Goal: Task Accomplishment & Management: Use online tool/utility

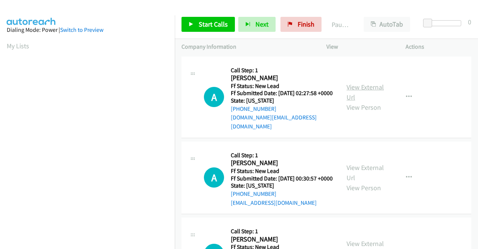
click at [364, 85] on link "View External Url" at bounding box center [365, 92] width 37 height 19
click at [356, 169] on link "View External Url" at bounding box center [365, 172] width 37 height 19
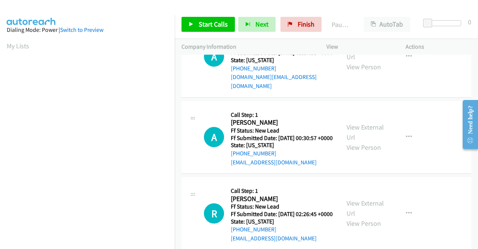
scroll to position [75, 0]
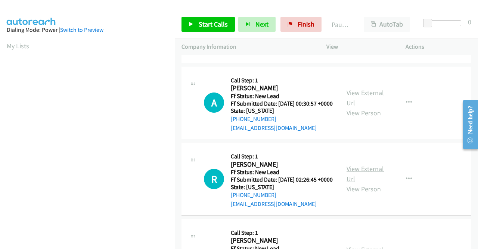
click at [357, 179] on link "View External Url" at bounding box center [365, 173] width 37 height 19
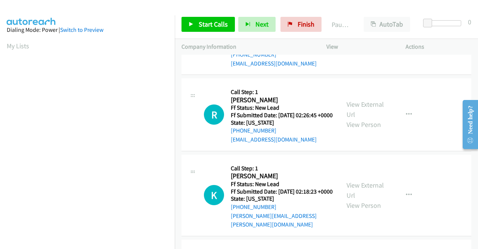
scroll to position [150, 0]
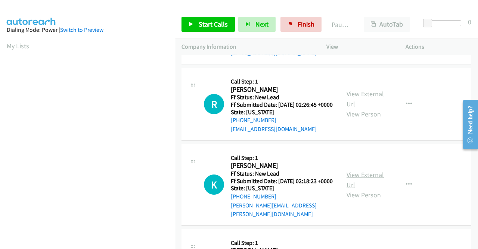
click at [357, 184] on link "View External Url" at bounding box center [365, 179] width 37 height 19
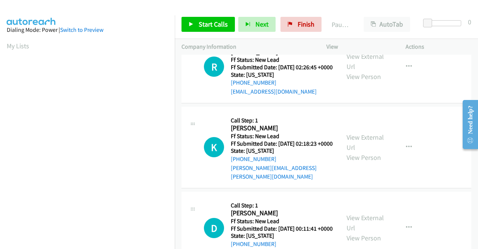
scroll to position [224, 0]
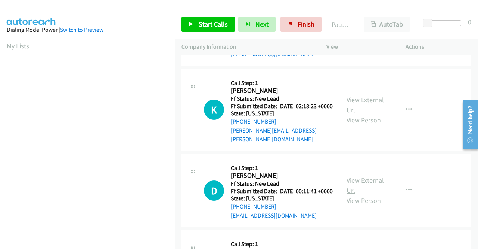
click at [355, 194] on link "View External Url" at bounding box center [365, 185] width 37 height 19
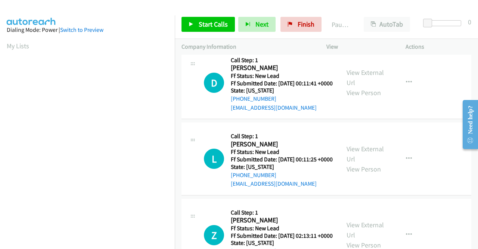
scroll to position [336, 0]
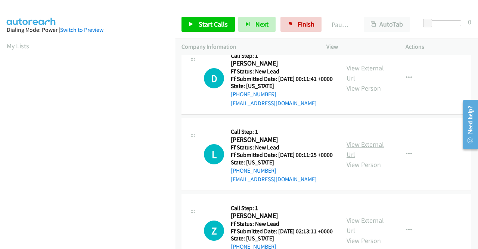
click at [362, 158] on link "View External Url" at bounding box center [365, 149] width 37 height 19
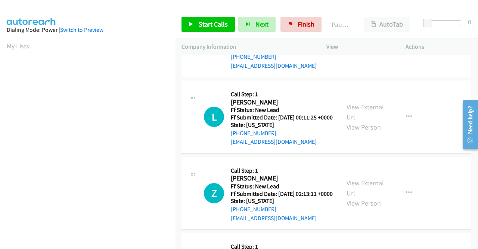
scroll to position [411, 0]
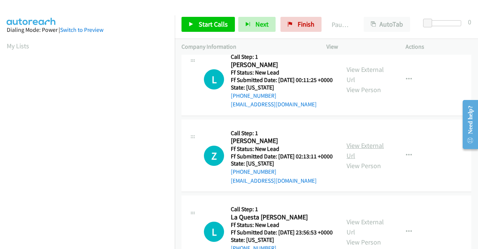
click at [367, 160] on link "View External Url" at bounding box center [365, 150] width 37 height 19
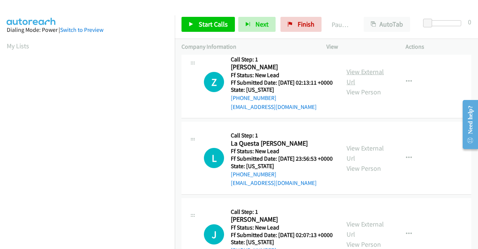
scroll to position [486, 0]
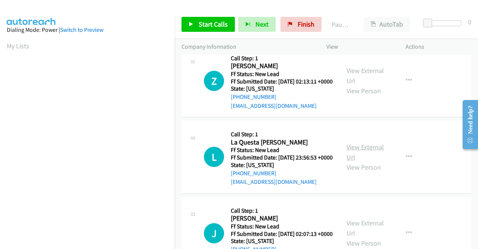
click at [353, 161] on link "View External Url" at bounding box center [365, 151] width 37 height 19
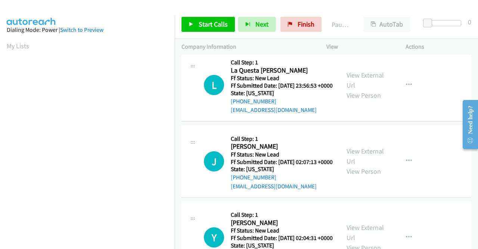
scroll to position [561, 0]
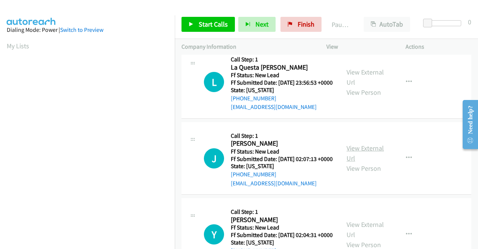
click at [357, 162] on link "View External Url" at bounding box center [365, 153] width 37 height 19
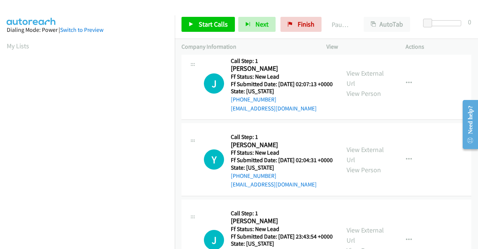
scroll to position [673, 0]
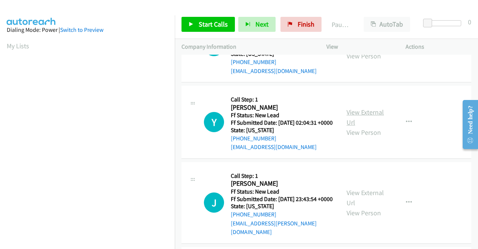
click at [364, 126] on link "View External Url" at bounding box center [365, 117] width 37 height 19
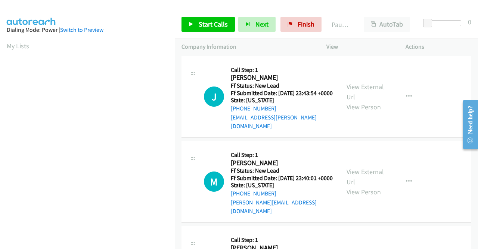
scroll to position [785, 0]
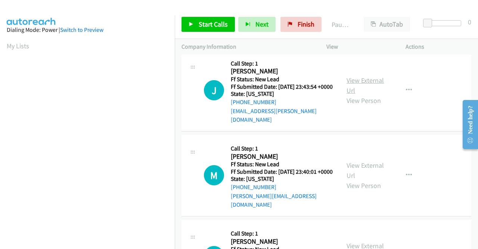
click at [369, 95] on link "View External Url" at bounding box center [365, 85] width 37 height 19
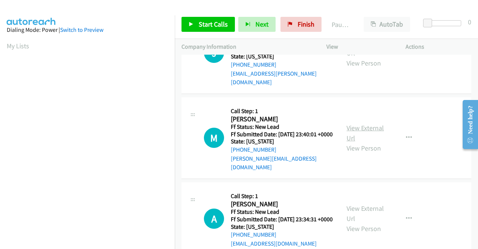
click at [364, 142] on link "View External Url" at bounding box center [365, 132] width 37 height 19
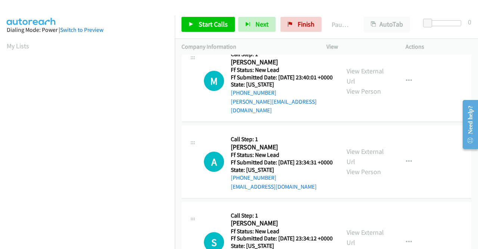
scroll to position [897, 0]
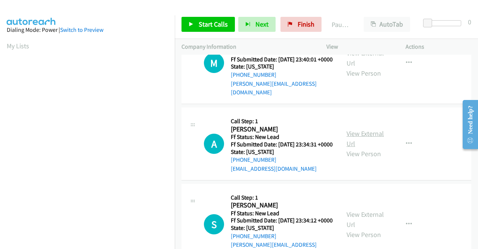
click at [366, 148] on link "View External Url" at bounding box center [365, 138] width 37 height 19
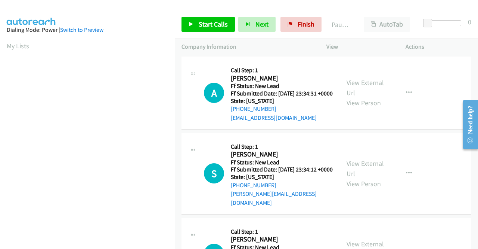
scroll to position [972, 0]
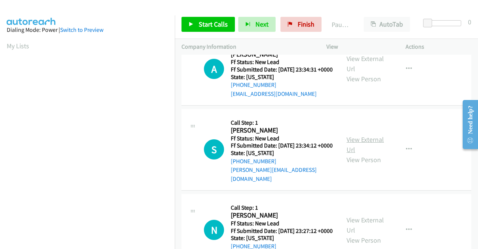
click at [357, 154] on link "View External Url" at bounding box center [365, 144] width 37 height 19
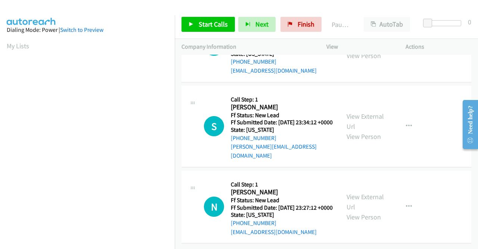
scroll to position [1065, 0]
click at [361, 192] on link "View External Url" at bounding box center [365, 201] width 37 height 19
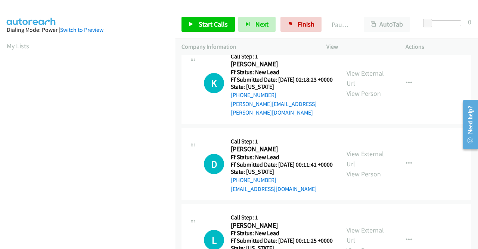
scroll to position [0, 0]
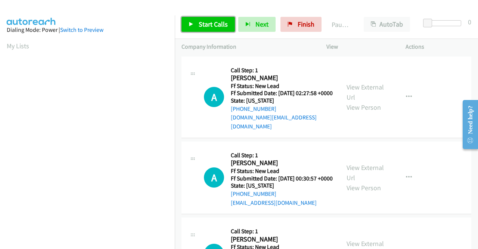
click at [216, 23] on span "Start Calls" at bounding box center [213, 24] width 29 height 9
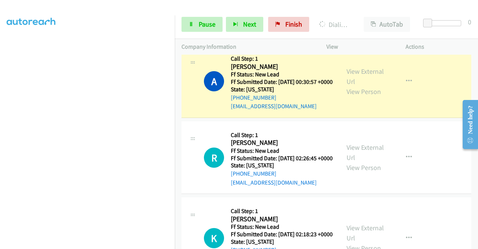
scroll to position [170, 0]
click at [197, 21] on link "Pause" at bounding box center [202, 24] width 41 height 15
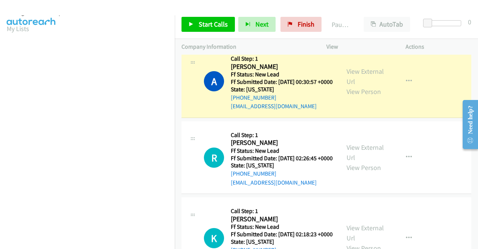
scroll to position [0, 0]
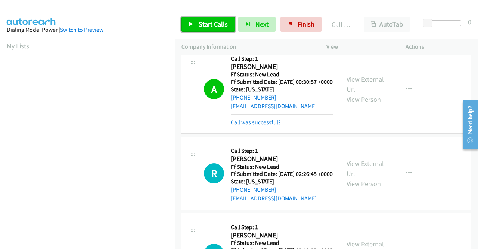
click at [206, 21] on span "Start Calls" at bounding box center [213, 24] width 29 height 9
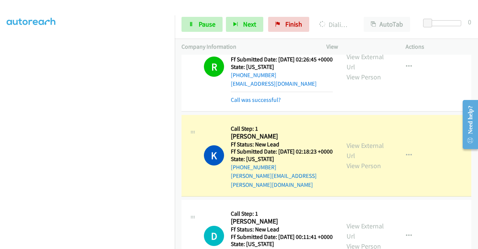
scroll to position [224, 0]
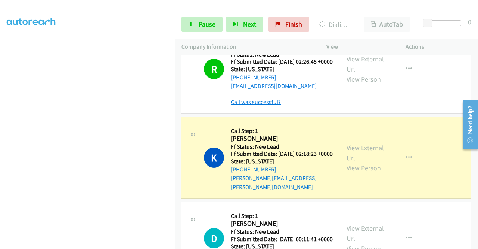
click at [272, 105] on link "Call was successful?" at bounding box center [256, 101] width 50 height 7
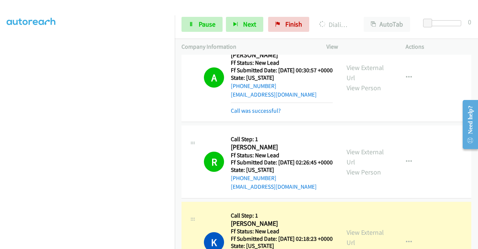
scroll to position [112, 0]
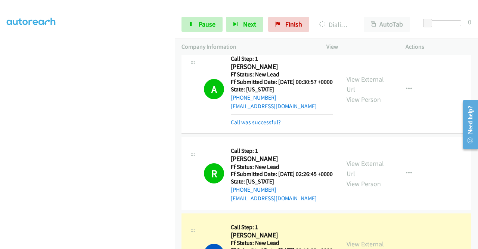
click at [268, 124] on link "Call was successful?" at bounding box center [256, 121] width 50 height 7
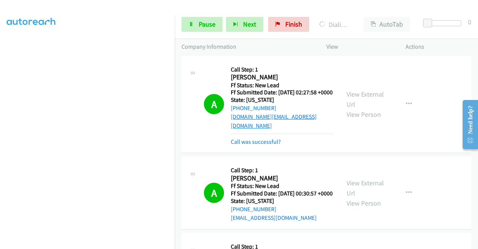
scroll to position [0, 0]
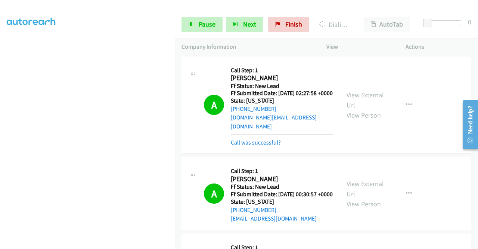
click at [266, 138] on div "Call was successful?" at bounding box center [282, 142] width 102 height 9
click at [265, 141] on link "Call was successful?" at bounding box center [256, 142] width 50 height 7
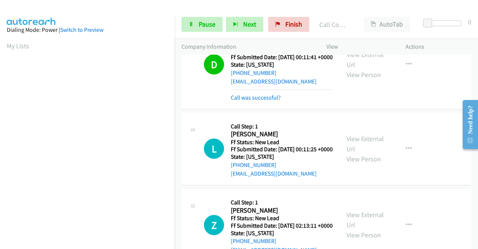
scroll to position [170, 0]
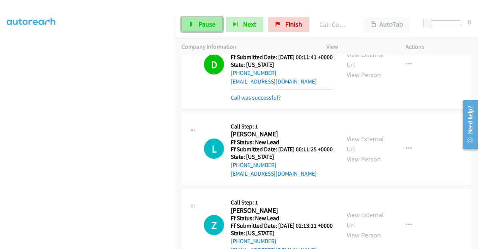
click at [197, 25] on link "Pause" at bounding box center [202, 24] width 41 height 15
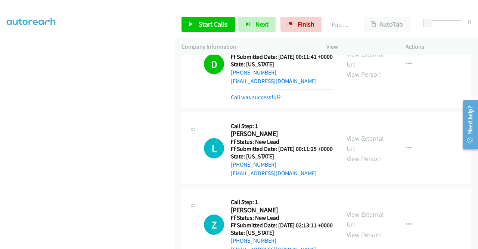
scroll to position [411, 0]
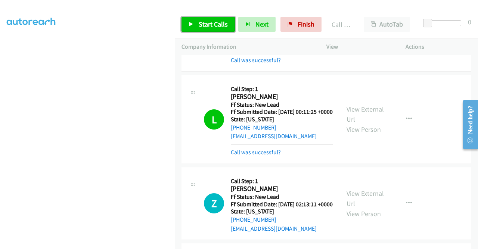
click at [216, 22] on span "Start Calls" at bounding box center [213, 24] width 29 height 9
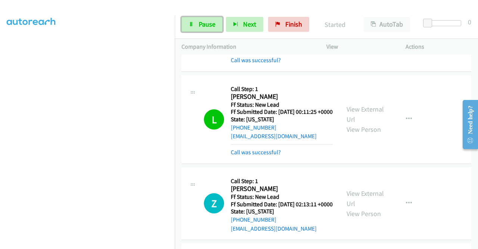
click at [216, 22] on link "Pause" at bounding box center [202, 24] width 41 height 15
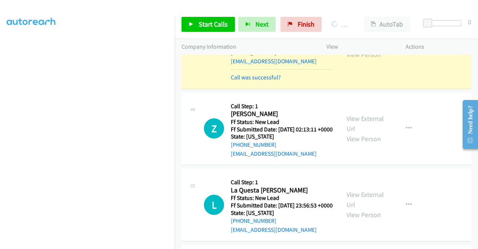
scroll to position [523, 0]
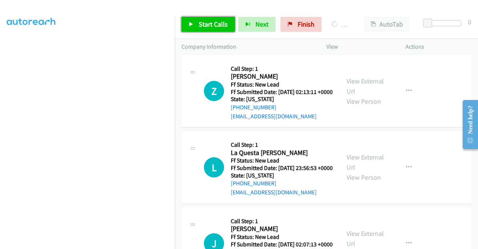
click at [218, 19] on link "Start Calls" at bounding box center [208, 24] width 53 height 15
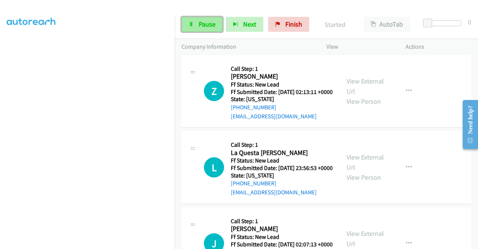
click at [212, 22] on span "Pause" at bounding box center [207, 24] width 17 height 9
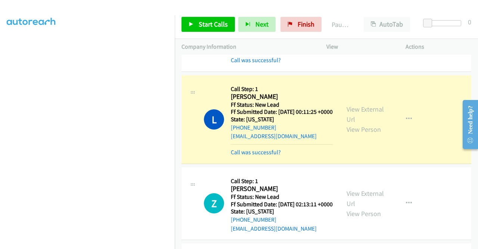
scroll to position [21, 0]
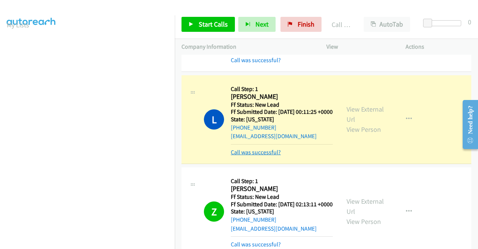
click at [266, 155] on link "Call was successful?" at bounding box center [256, 151] width 50 height 7
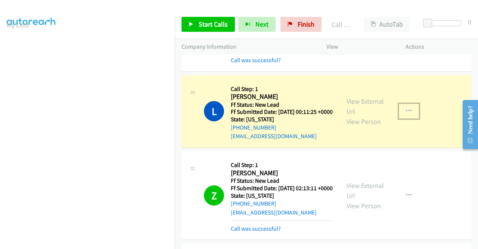
click at [402, 118] on button "button" at bounding box center [409, 111] width 20 height 15
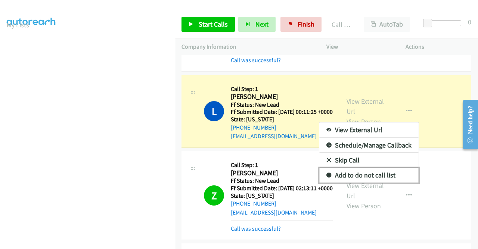
click at [363, 182] on link "Add to do not call list" at bounding box center [369, 174] width 99 height 15
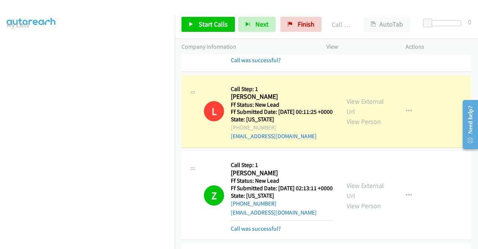
scroll to position [449, 0]
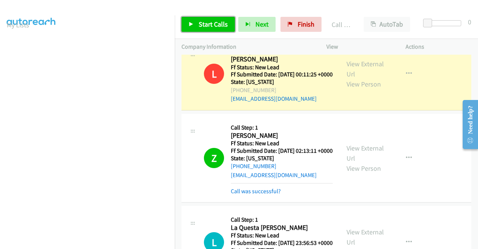
click at [210, 24] on span "Start Calls" at bounding box center [213, 24] width 29 height 9
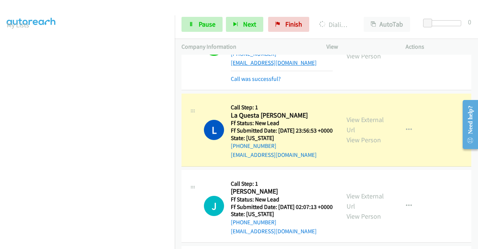
scroll to position [523, 0]
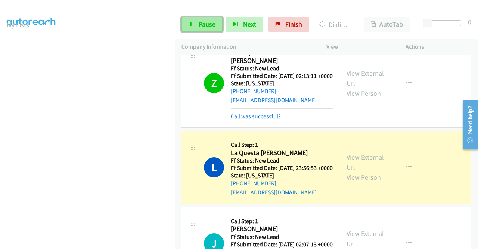
click at [197, 21] on link "Pause" at bounding box center [202, 24] width 41 height 15
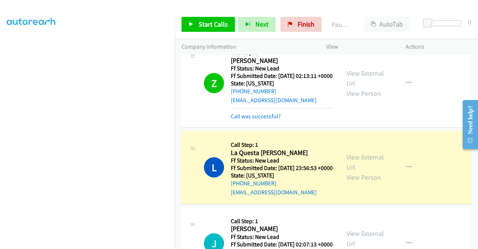
scroll to position [170, 0]
click at [360, 87] on link "View External Url" at bounding box center [365, 78] width 37 height 19
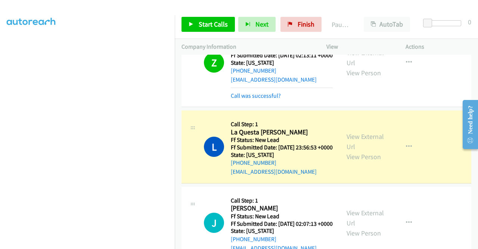
scroll to position [561, 0]
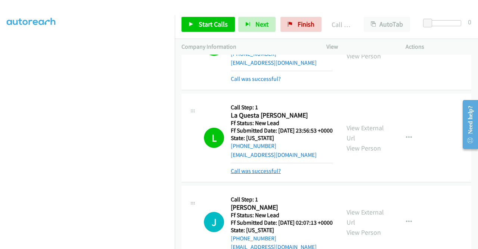
click at [266, 174] on link "Call was successful?" at bounding box center [256, 170] width 50 height 7
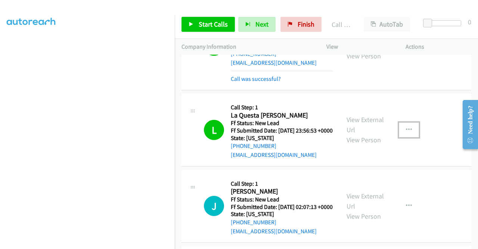
click at [406, 133] on icon "button" at bounding box center [409, 130] width 6 height 6
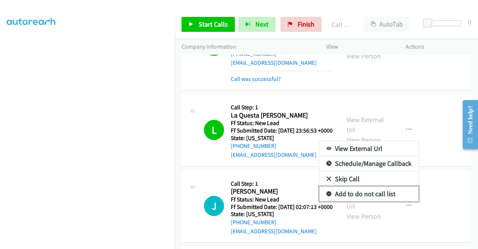
click at [376, 201] on link "Add to do not call list" at bounding box center [369, 193] width 99 height 15
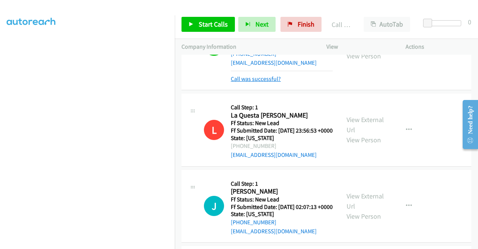
click at [268, 82] on link "Call was successful?" at bounding box center [256, 78] width 50 height 7
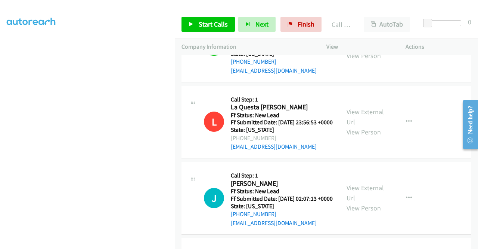
click at [400, 53] on button "button" at bounding box center [409, 45] width 20 height 15
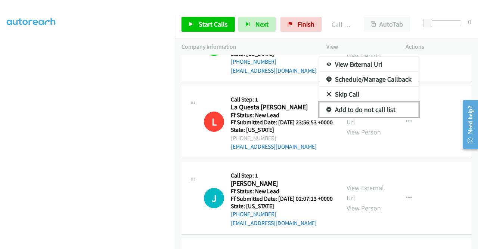
click at [376, 117] on link "Add to do not call list" at bounding box center [369, 109] width 99 height 15
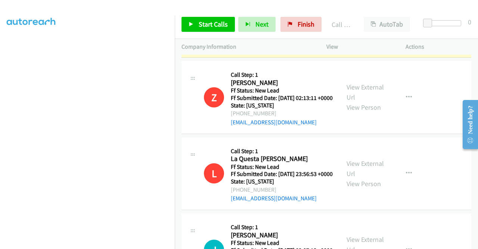
scroll to position [441, 0]
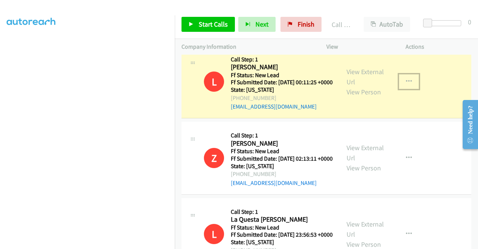
click at [407, 84] on icon "button" at bounding box center [409, 81] width 6 height 6
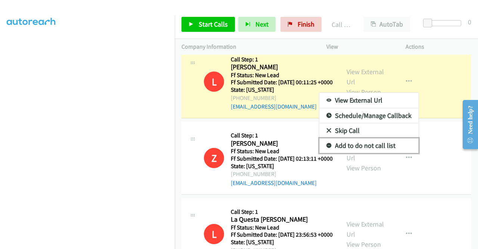
click at [379, 153] on link "Add to do not call list" at bounding box center [369, 145] width 99 height 15
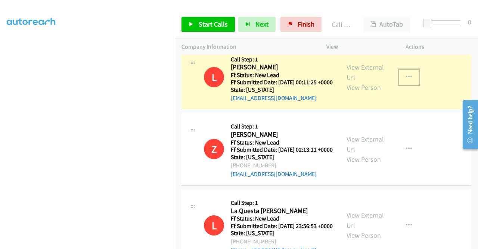
click at [408, 84] on button "button" at bounding box center [409, 77] width 20 height 15
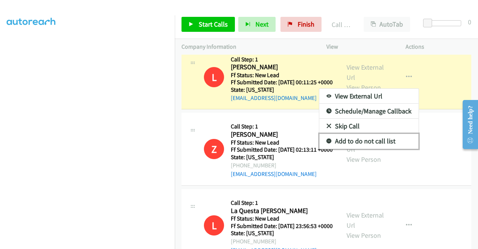
click at [370, 148] on link "Add to do not call list" at bounding box center [369, 140] width 99 height 15
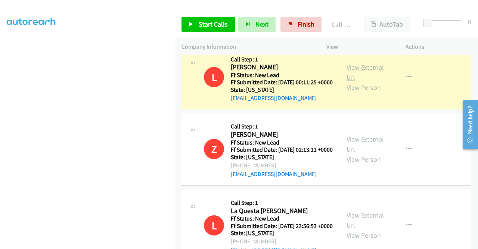
click at [361, 81] on link "View External Url" at bounding box center [365, 72] width 37 height 19
click at [220, 26] on span "Start Calls" at bounding box center [213, 24] width 29 height 9
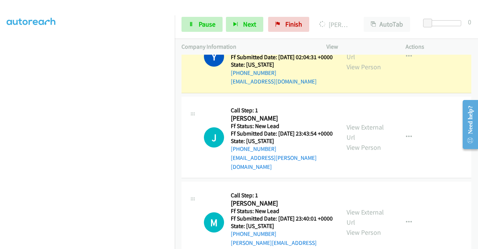
scroll to position [170, 0]
click at [196, 24] on link "Pause" at bounding box center [202, 24] width 41 height 15
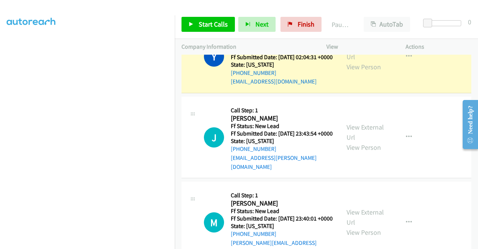
scroll to position [0, 0]
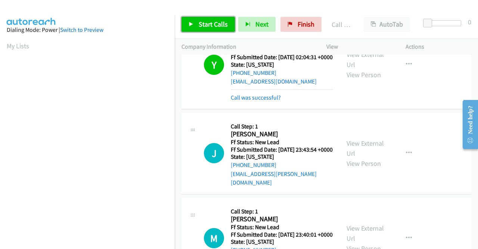
click at [210, 26] on span "Start Calls" at bounding box center [213, 24] width 29 height 9
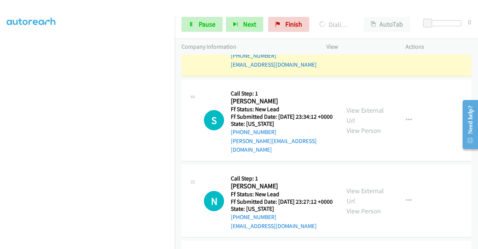
scroll to position [1076, 0]
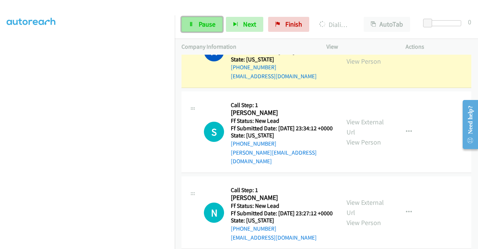
click at [211, 30] on link "Pause" at bounding box center [202, 24] width 41 height 15
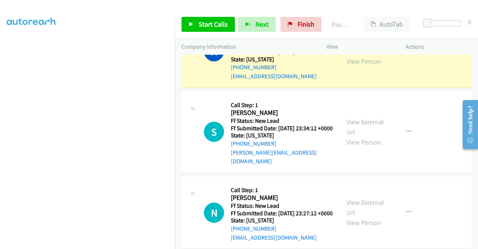
scroll to position [0, 0]
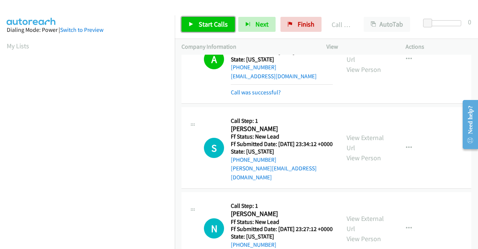
click at [212, 22] on span "Start Calls" at bounding box center [213, 24] width 29 height 9
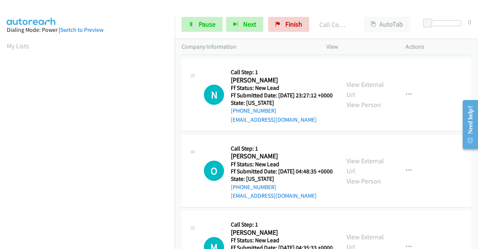
scroll to position [1234, 0]
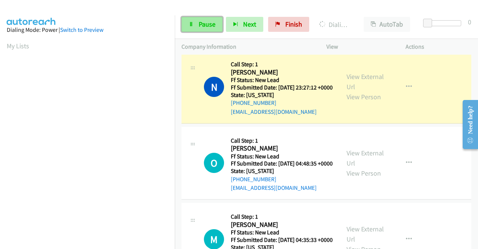
click at [209, 22] on span "Pause" at bounding box center [207, 24] width 17 height 9
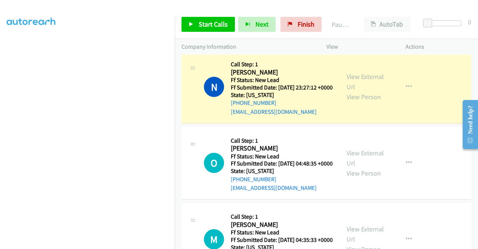
scroll to position [0, 0]
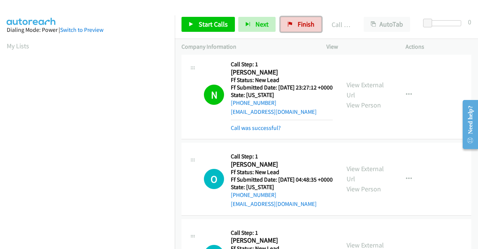
drag, startPoint x: 303, startPoint y: 28, endPoint x: 269, endPoint y: 41, distance: 36.6
click at [303, 28] on span "Finish" at bounding box center [306, 24] width 17 height 9
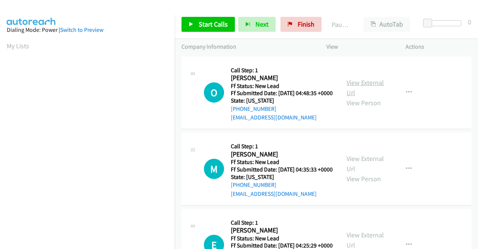
click at [363, 88] on link "View External Url" at bounding box center [365, 87] width 37 height 19
click at [363, 170] on link "View External Url" at bounding box center [365, 163] width 37 height 19
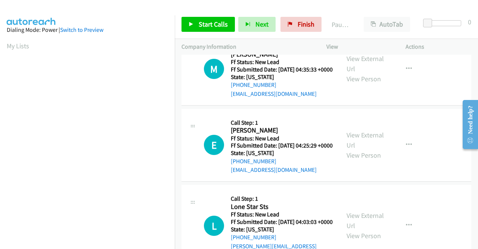
scroll to position [112, 0]
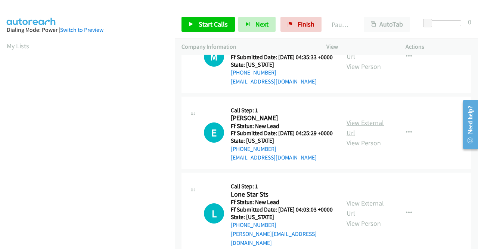
click at [369, 137] on link "View External Url" at bounding box center [365, 127] width 37 height 19
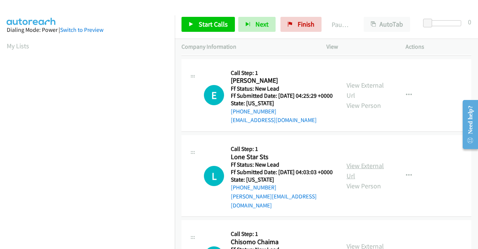
click at [361, 180] on link "View External Url" at bounding box center [365, 170] width 37 height 19
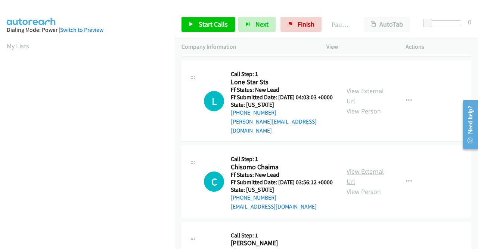
click at [361, 185] on link "View External Url" at bounding box center [365, 176] width 37 height 19
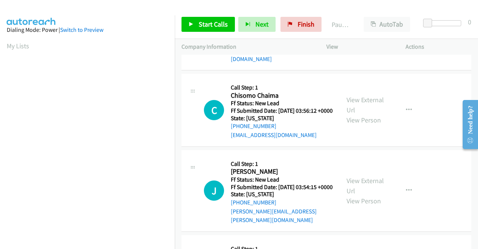
scroll to position [299, 0]
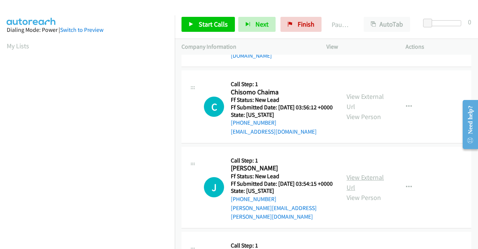
click at [357, 191] on link "View External Url" at bounding box center [365, 182] width 37 height 19
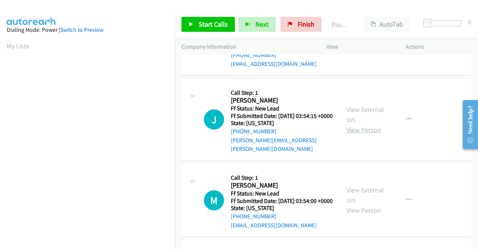
scroll to position [374, 0]
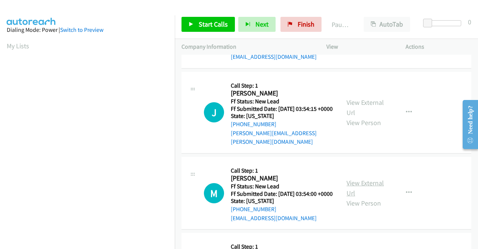
click at [372, 197] on link "View External Url" at bounding box center [365, 187] width 37 height 19
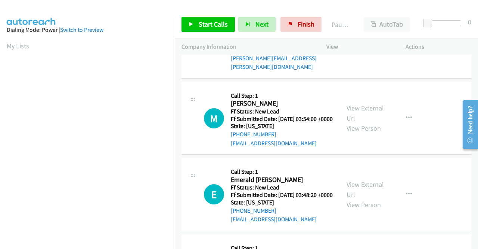
scroll to position [486, 0]
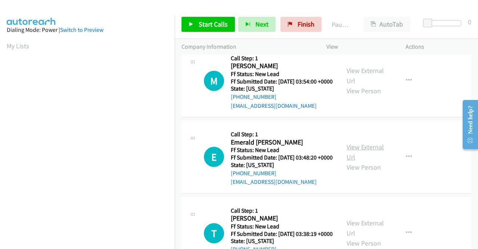
click at [372, 161] on link "View External Url" at bounding box center [365, 151] width 37 height 19
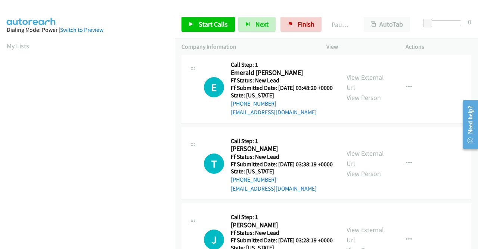
scroll to position [561, 0]
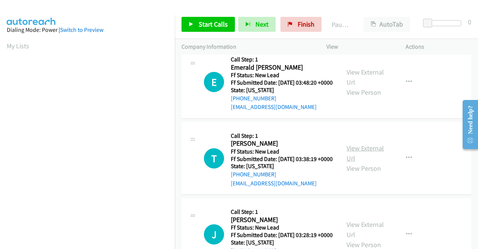
click at [376, 162] on link "View External Url" at bounding box center [365, 153] width 37 height 19
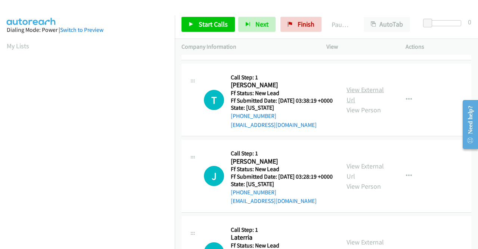
scroll to position [635, 0]
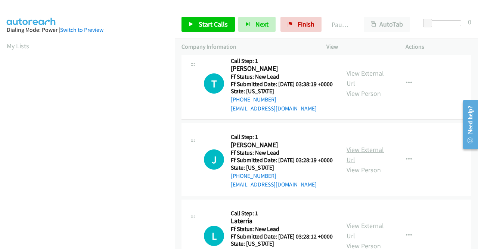
click at [360, 164] on link "View External Url" at bounding box center [365, 154] width 37 height 19
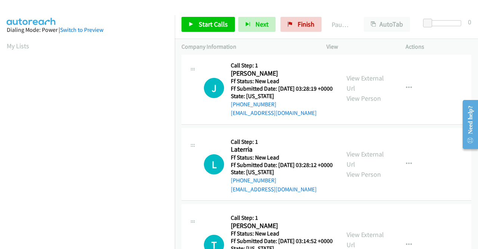
scroll to position [710, 0]
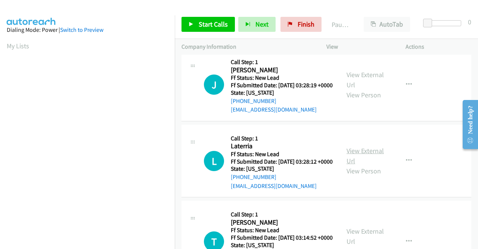
click at [363, 165] on link "View External Url" at bounding box center [365, 155] width 37 height 19
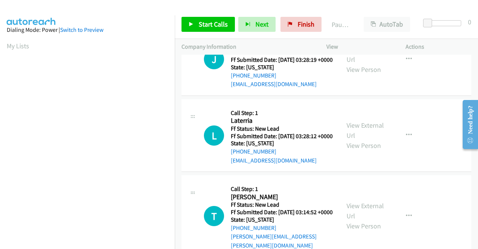
scroll to position [785, 0]
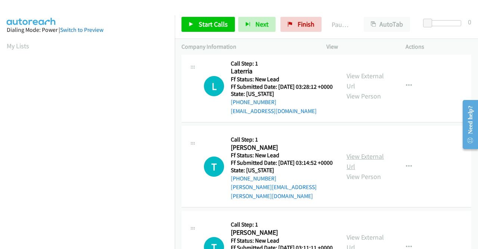
click at [367, 170] on link "View External Url" at bounding box center [365, 161] width 37 height 19
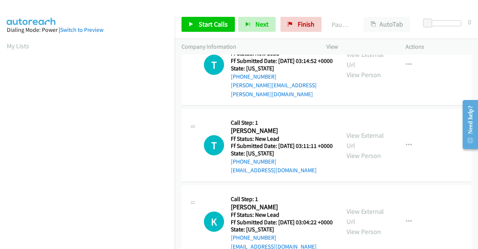
scroll to position [897, 0]
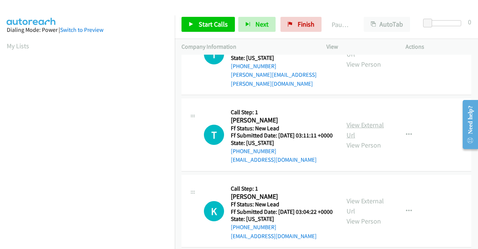
click at [363, 139] on link "View External Url" at bounding box center [365, 129] width 37 height 19
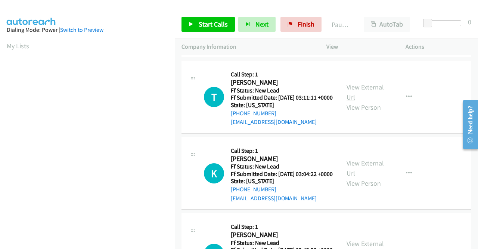
scroll to position [972, 0]
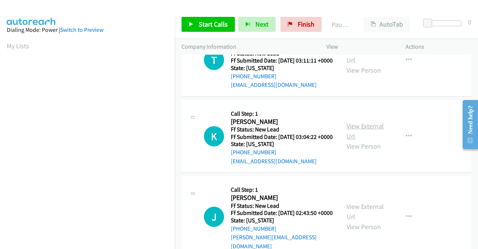
click at [364, 140] on link "View External Url" at bounding box center [365, 130] width 37 height 19
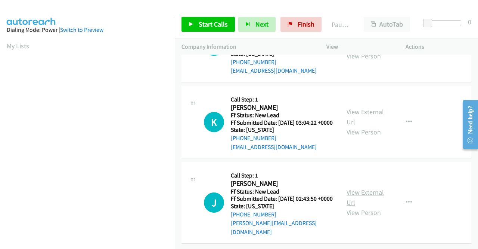
scroll to position [1065, 0]
click at [369, 188] on link "View External Url" at bounding box center [365, 197] width 37 height 19
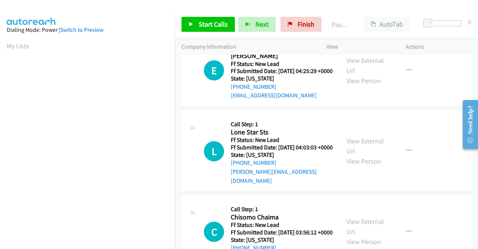
scroll to position [0, 0]
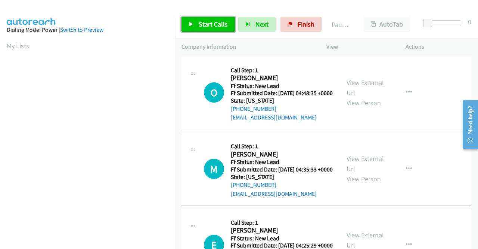
click at [205, 23] on span "Start Calls" at bounding box center [213, 24] width 29 height 9
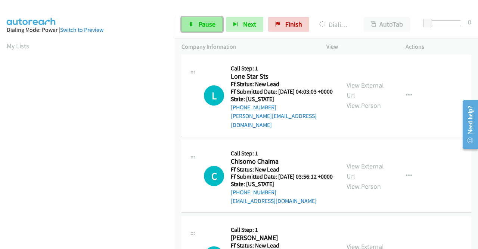
click at [205, 19] on link "Pause" at bounding box center [202, 24] width 41 height 15
drag, startPoint x: 205, startPoint y: 22, endPoint x: 382, endPoint y: 4, distance: 178.1
click at [205, 22] on span "Pause" at bounding box center [207, 24] width 17 height 9
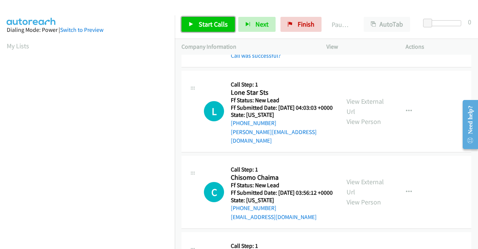
click at [202, 24] on span "Start Calls" at bounding box center [213, 24] width 29 height 9
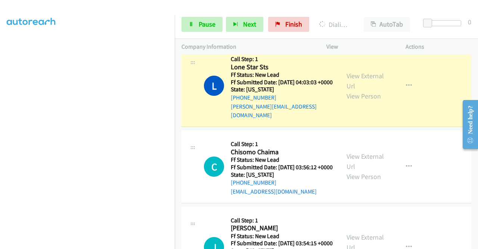
scroll to position [299, 0]
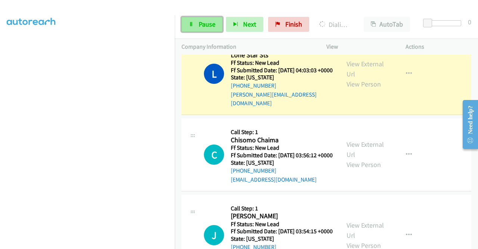
click at [206, 24] on span "Pause" at bounding box center [207, 24] width 17 height 9
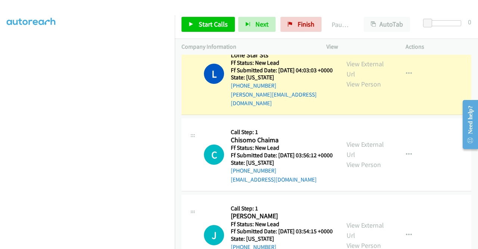
scroll to position [58, 0]
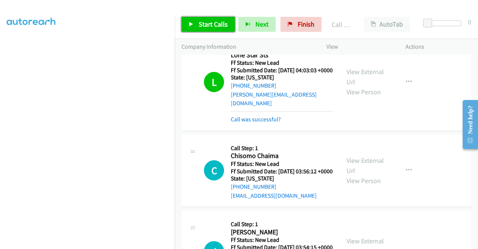
click at [195, 21] on link "Start Calls" at bounding box center [208, 24] width 53 height 15
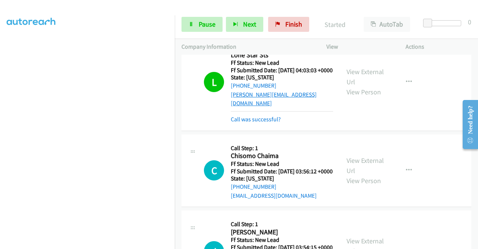
scroll to position [336, 0]
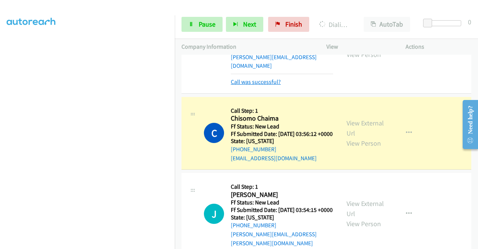
click at [274, 85] on link "Call was successful?" at bounding box center [256, 81] width 50 height 7
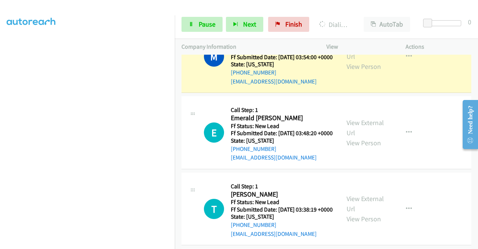
scroll to position [170, 0]
click at [212, 25] on span "Pause" at bounding box center [207, 24] width 17 height 9
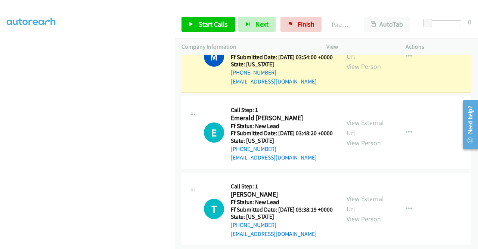
scroll to position [0, 0]
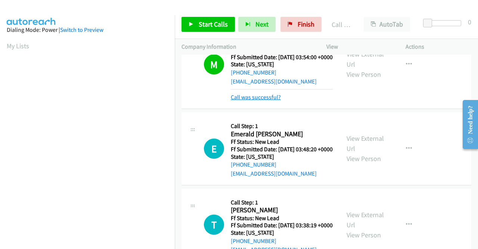
click at [268, 101] on link "Call was successful?" at bounding box center [256, 96] width 50 height 7
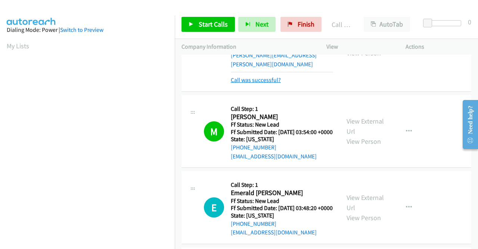
click at [267, 83] on link "Call was successful?" at bounding box center [256, 79] width 50 height 7
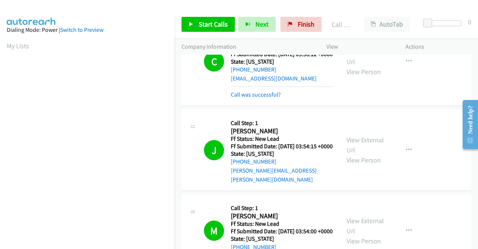
scroll to position [395, 0]
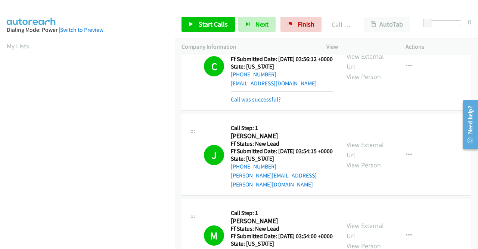
drag, startPoint x: 262, startPoint y: 124, endPoint x: 271, endPoint y: 118, distance: 10.8
click at [262, 103] on link "Call was successful?" at bounding box center [256, 99] width 50 height 7
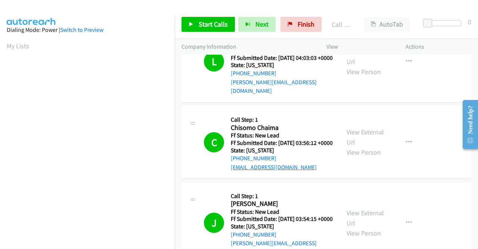
scroll to position [283, 0]
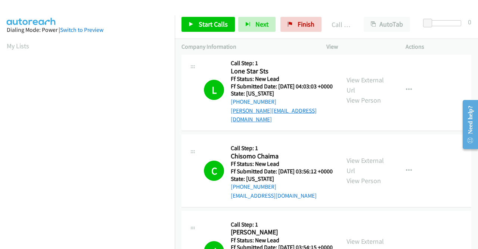
click at [259, 123] on link "[PERSON_NAME][EMAIL_ADDRESS][DOMAIN_NAME]" at bounding box center [274, 115] width 86 height 16
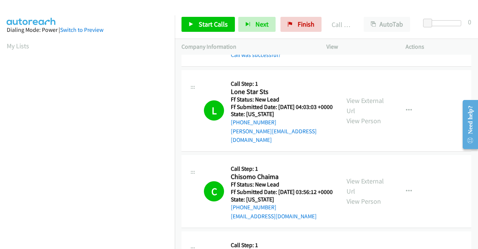
scroll to position [246, 0]
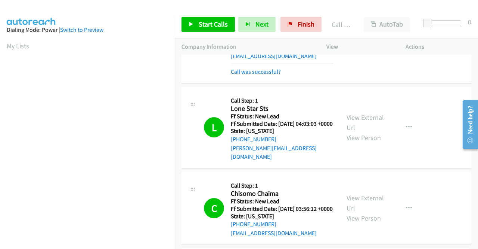
click at [349, 12] on div "Start Calls Pause Next Finish Call Completed AutoTab AutoTab 0" at bounding box center [327, 24] width 304 height 29
click at [262, 75] on link "Call was successful?" at bounding box center [256, 71] width 50 height 7
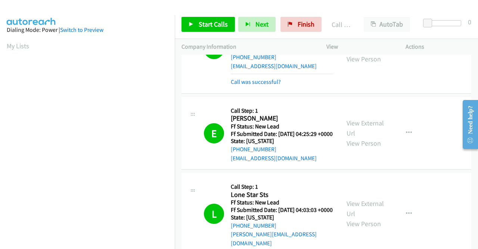
scroll to position [126, 0]
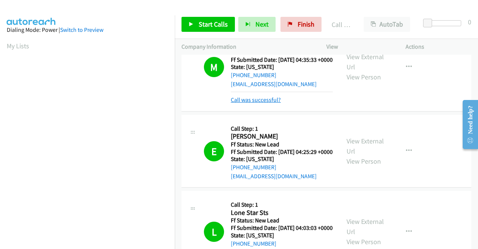
click at [268, 103] on link "Call was successful?" at bounding box center [256, 99] width 50 height 7
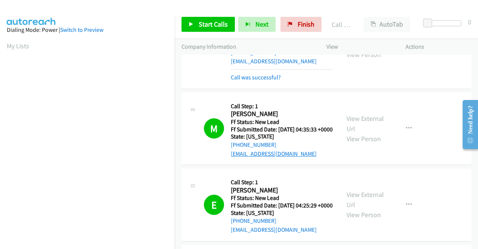
scroll to position [51, 0]
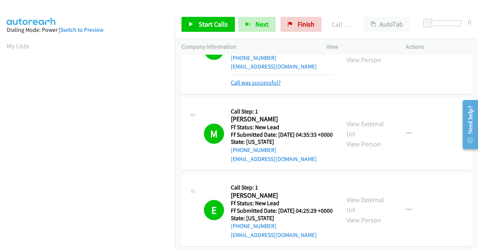
click at [275, 86] on link "Call was successful?" at bounding box center [256, 82] width 50 height 7
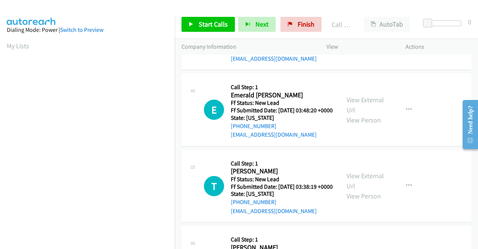
scroll to position [561, 0]
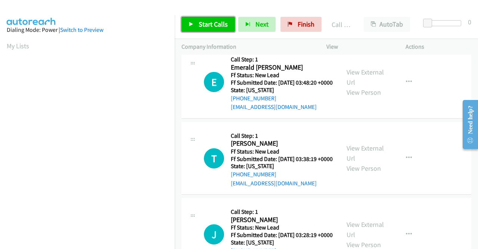
click at [207, 26] on span "Start Calls" at bounding box center [213, 24] width 29 height 9
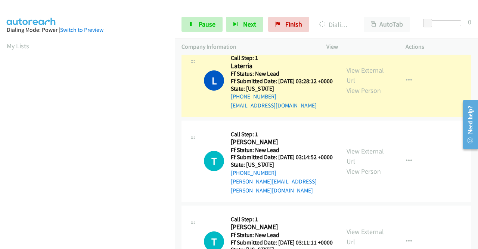
scroll to position [170, 0]
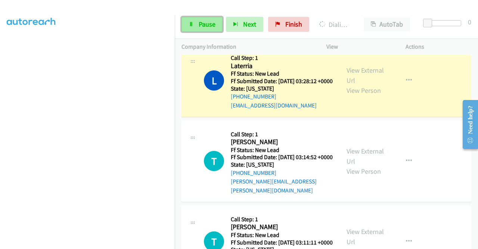
click at [200, 24] on span "Pause" at bounding box center [207, 24] width 17 height 9
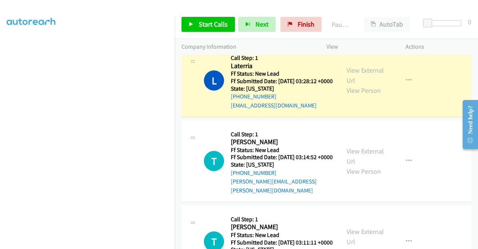
scroll to position [0, 0]
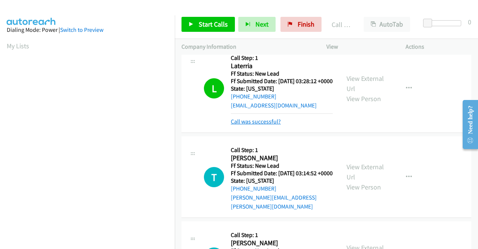
click at [275, 125] on link "Call was successful?" at bounding box center [256, 121] width 50 height 7
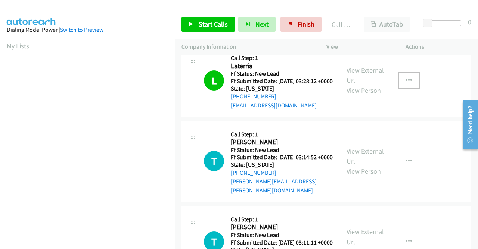
click at [406, 83] on icon "button" at bounding box center [409, 80] width 6 height 6
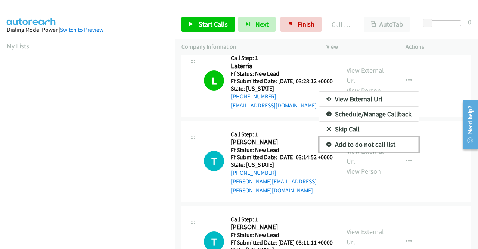
click at [360, 152] on link "Add to do not call list" at bounding box center [369, 144] width 99 height 15
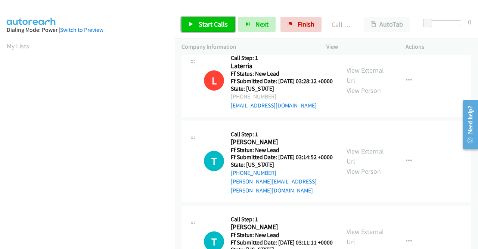
click at [215, 29] on link "Start Calls" at bounding box center [208, 24] width 53 height 15
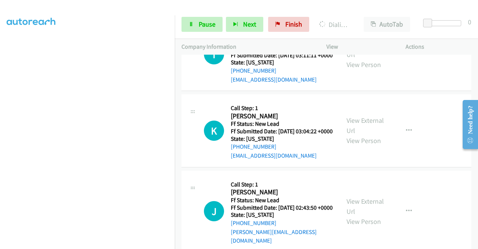
scroll to position [972, 0]
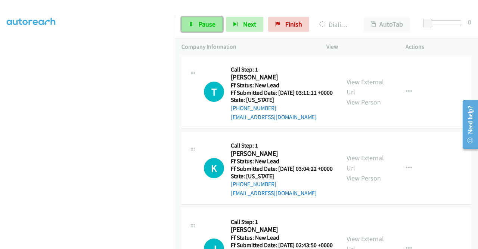
click at [208, 24] on span "Pause" at bounding box center [207, 24] width 17 height 9
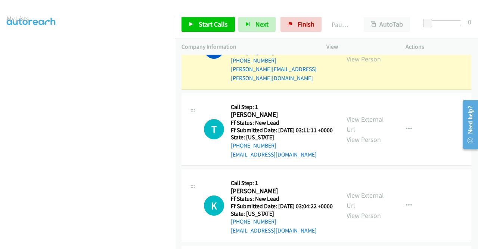
scroll to position [0, 0]
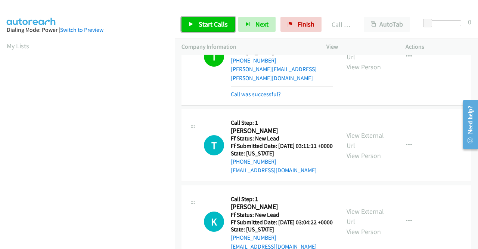
click at [204, 27] on span "Start Calls" at bounding box center [213, 24] width 29 height 9
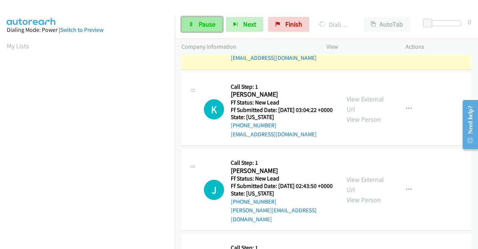
click at [197, 20] on link "Pause" at bounding box center [202, 24] width 41 height 15
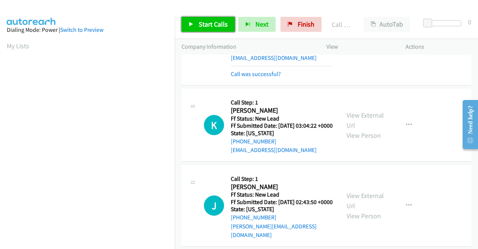
click at [222, 21] on span "Start Calls" at bounding box center [213, 24] width 29 height 9
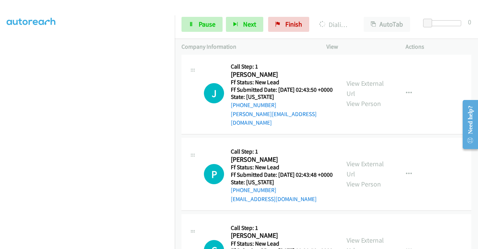
scroll to position [58, 0]
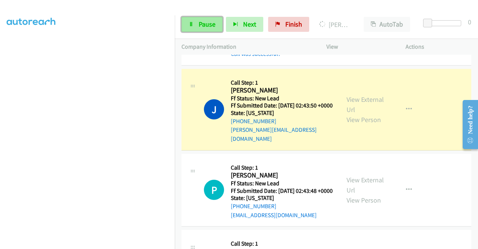
click at [203, 27] on span "Pause" at bounding box center [207, 24] width 17 height 9
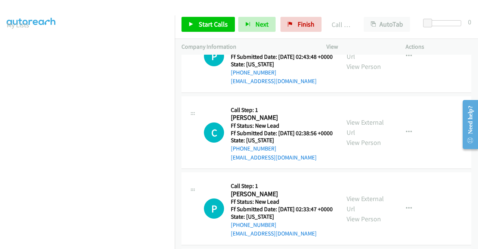
scroll to position [1234, 0]
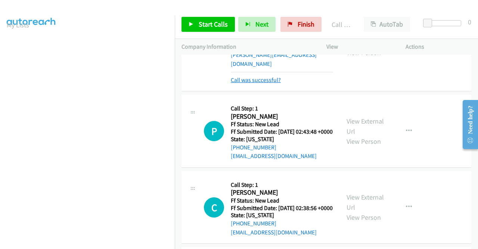
click at [259, 83] on link "Call was successful?" at bounding box center [256, 79] width 50 height 7
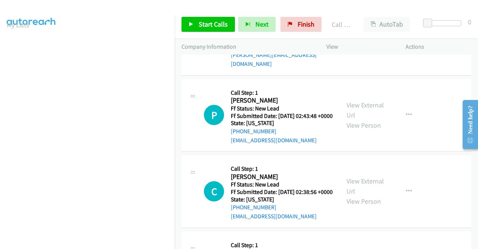
click at [401, 42] on button "button" at bounding box center [409, 34] width 20 height 15
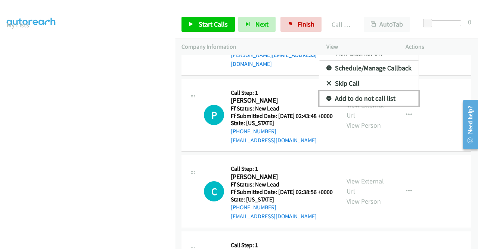
click at [366, 106] on link "Add to do not call list" at bounding box center [369, 98] width 99 height 15
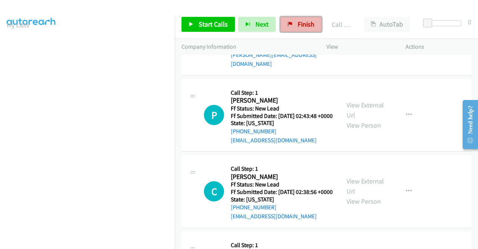
click at [299, 25] on span "Finish" at bounding box center [306, 24] width 17 height 9
